Goal: Task Accomplishment & Management: Manage account settings

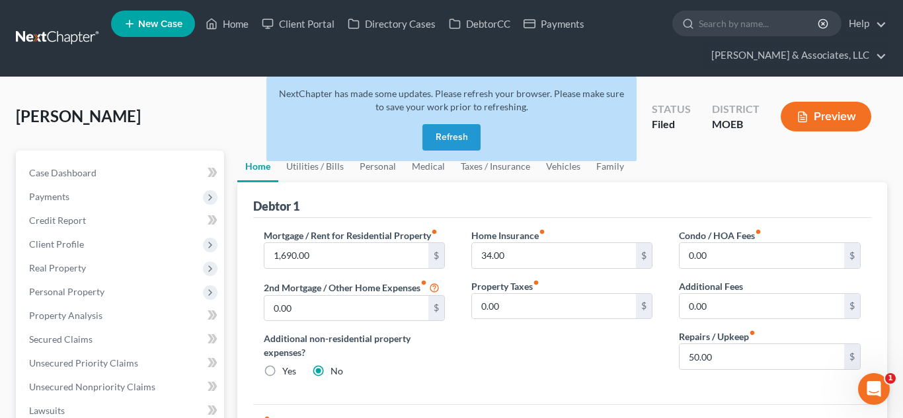
click at [461, 135] on button "Refresh" at bounding box center [451, 137] width 58 height 26
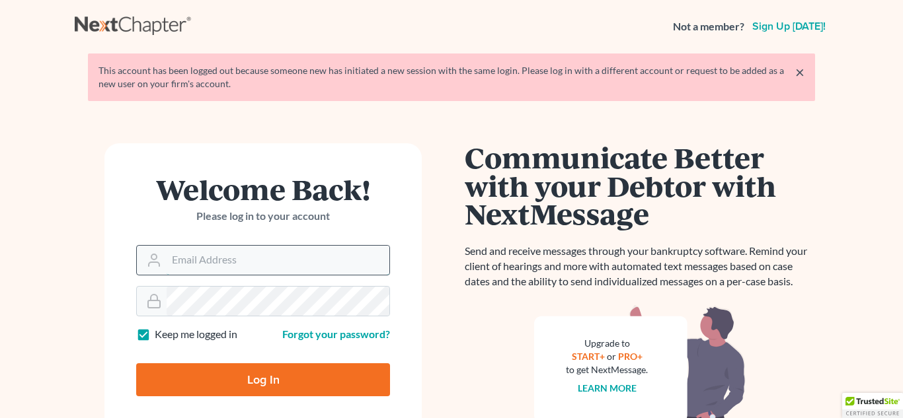
click at [217, 262] on input "Email Address" at bounding box center [278, 260] width 223 height 29
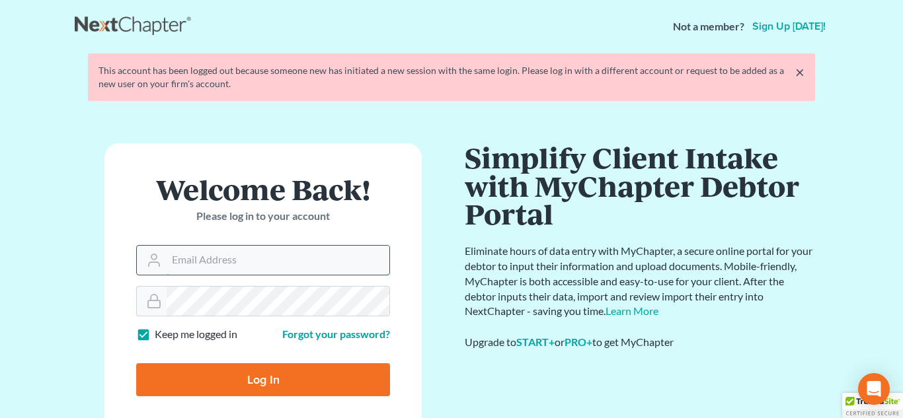
type input "[PERSON_NAME][EMAIL_ADDRESS][DOMAIN_NAME]"
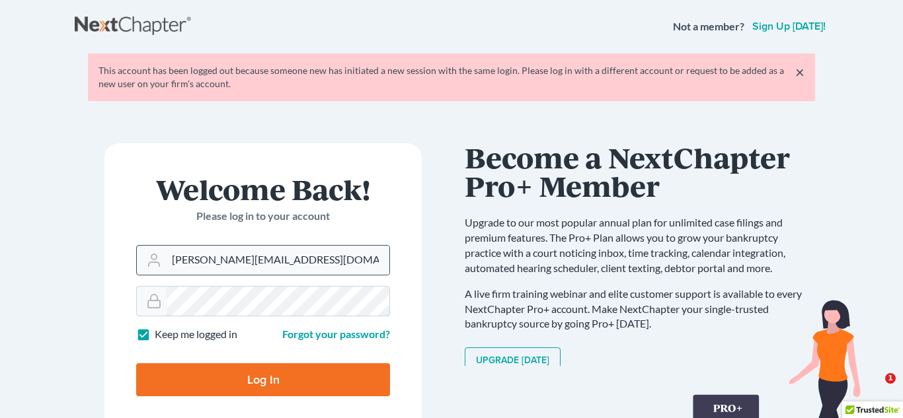
click at [136, 363] on input "Log In" at bounding box center [263, 379] width 254 height 33
type input "Thinking..."
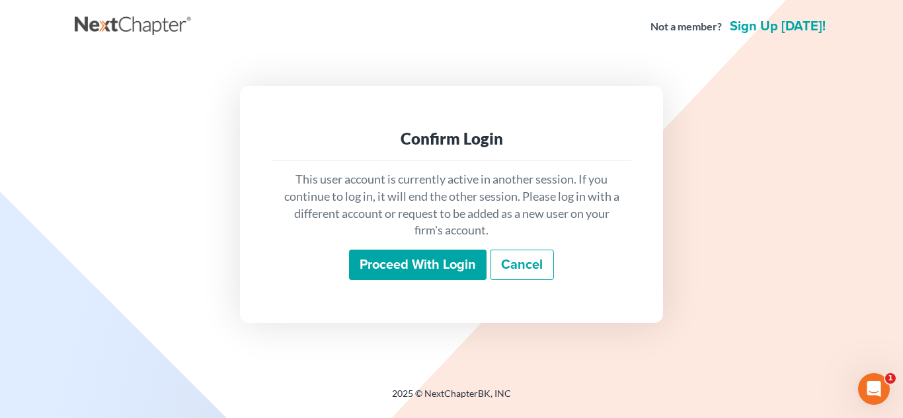
click at [423, 265] on input "Proceed with login" at bounding box center [417, 265] width 137 height 30
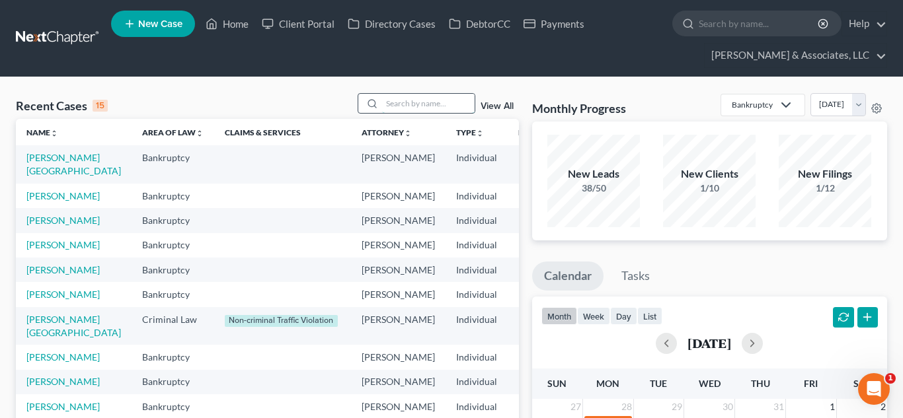
click at [389, 103] on input "search" at bounding box center [428, 103] width 93 height 19
click at [307, 15] on link "Client Portal" at bounding box center [298, 24] width 86 height 24
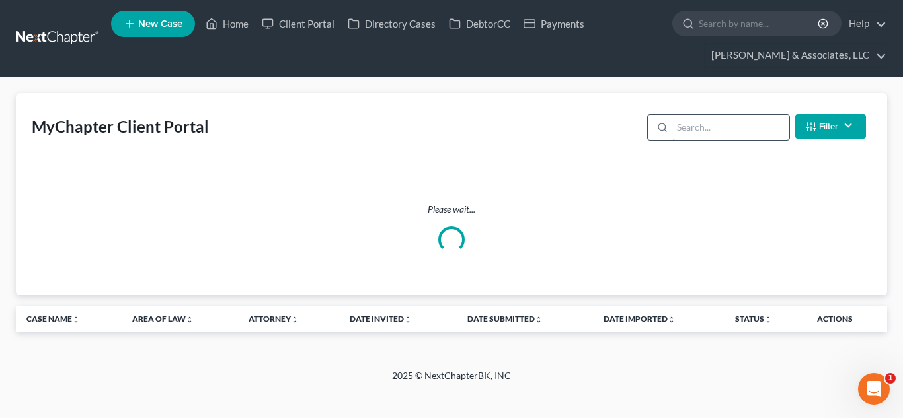
click at [687, 130] on input "search" at bounding box center [730, 127] width 117 height 25
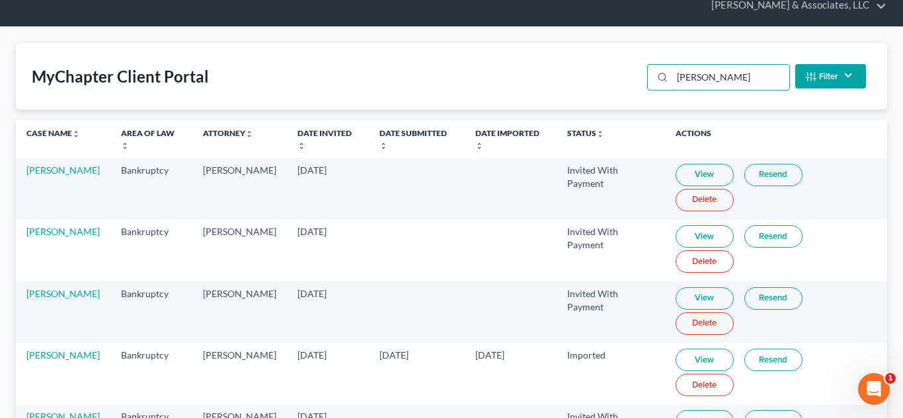
scroll to position [54, 0]
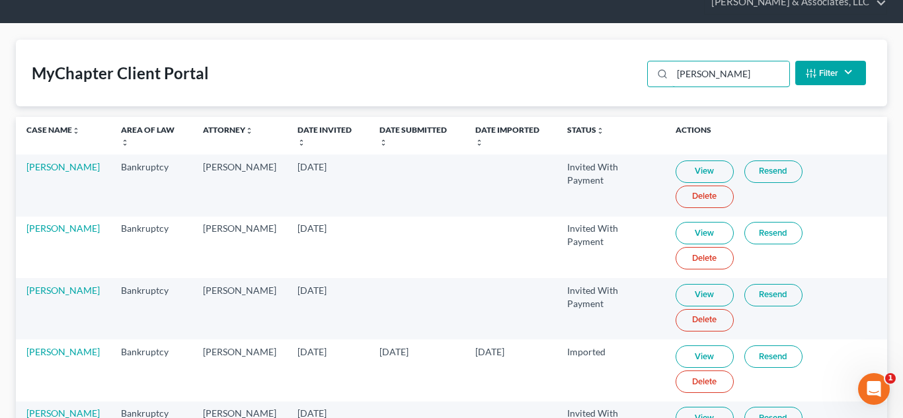
type input "[PERSON_NAME]"
click at [765, 407] on link "Resend" at bounding box center [773, 418] width 58 height 22
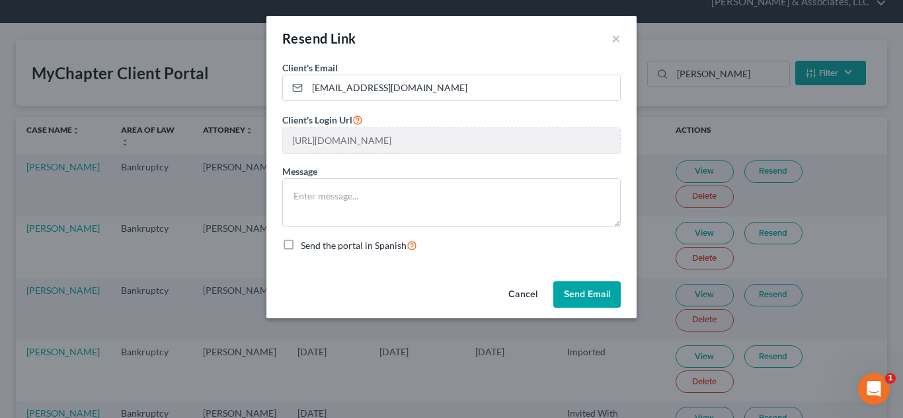
click at [585, 294] on button "Send Email" at bounding box center [586, 294] width 67 height 26
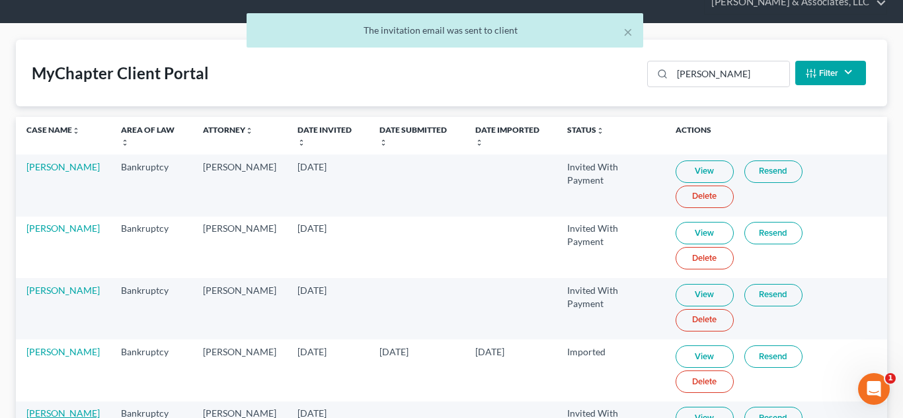
click at [53, 408] on link "[PERSON_NAME]" at bounding box center [62, 413] width 73 height 11
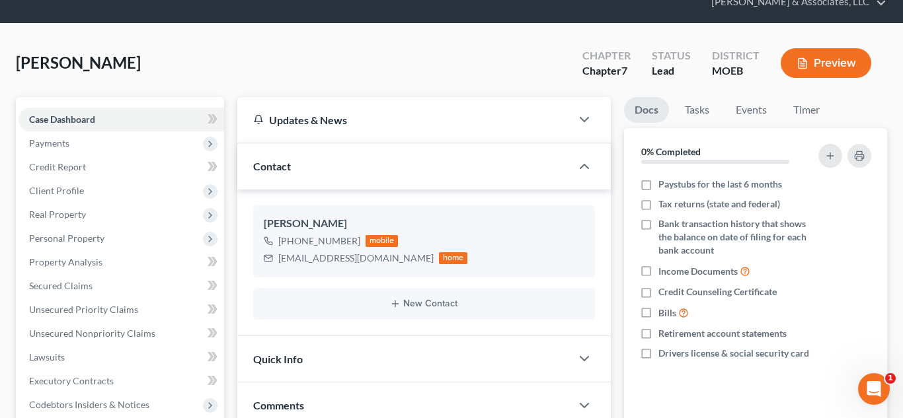
scroll to position [322, 0]
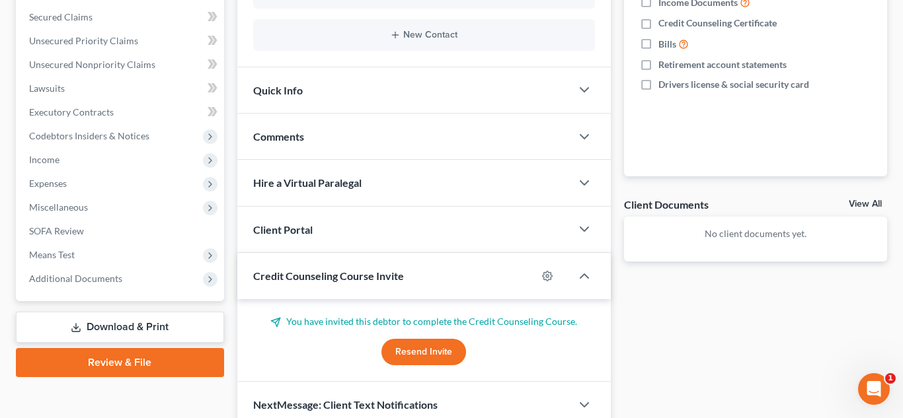
click at [417, 346] on button "Resend Invite" at bounding box center [423, 352] width 85 height 26
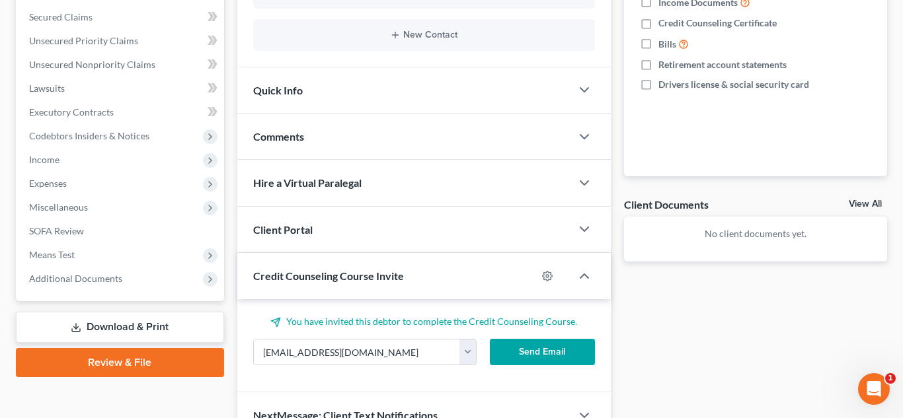
click at [563, 354] on button "Send Email" at bounding box center [542, 352] width 105 height 26
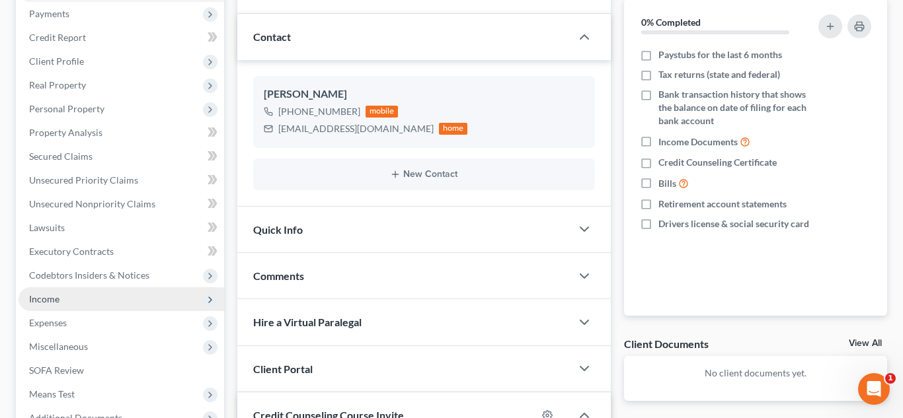
scroll to position [0, 0]
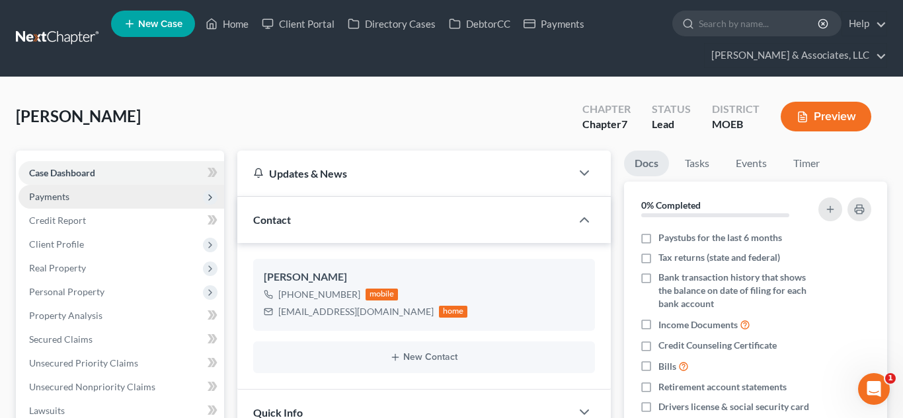
click at [57, 191] on span "Payments" at bounding box center [49, 196] width 40 height 11
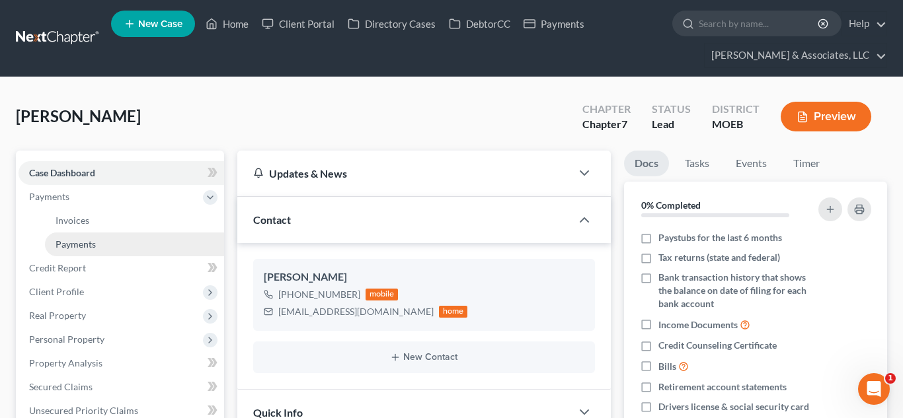
click at [73, 246] on span "Payments" at bounding box center [76, 244] width 40 height 11
